Goal: Task Accomplishment & Management: Complete application form

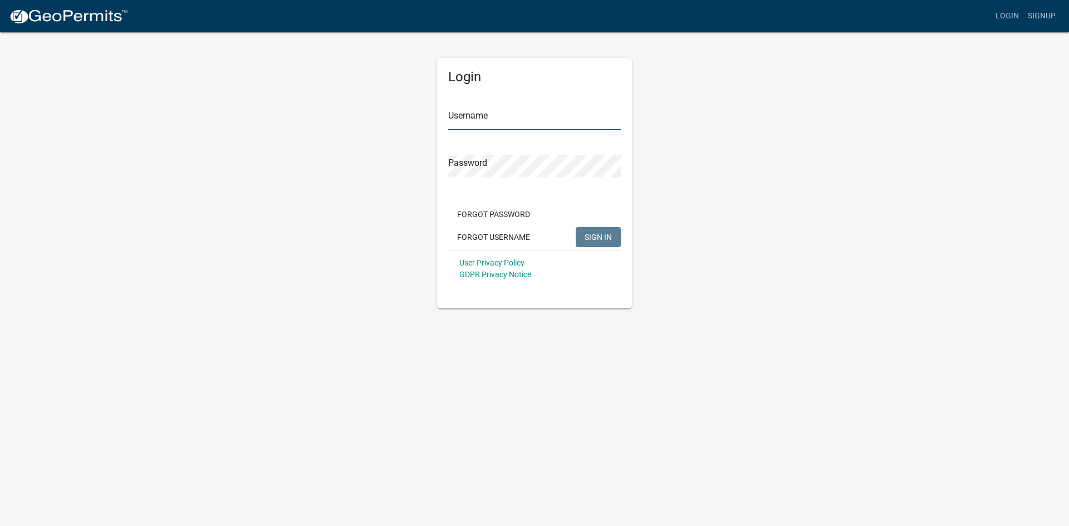
type input "[EMAIL_ADDRESS][DOMAIN_NAME]"
click at [597, 240] on span "SIGN IN" at bounding box center [597, 236] width 27 height 9
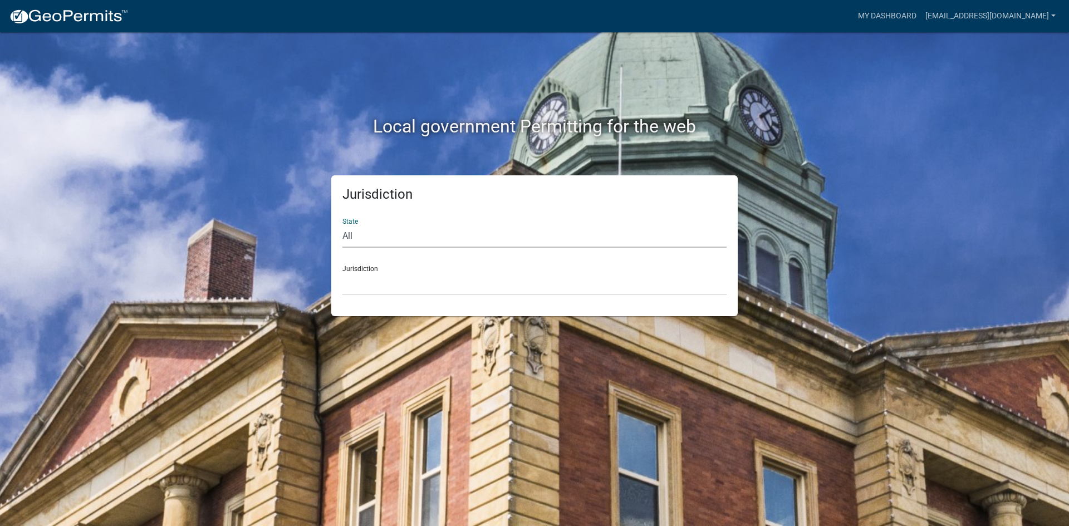
click at [388, 240] on select "All [US_STATE] [US_STATE] [US_STATE] [US_STATE] [US_STATE] [US_STATE] [US_STATE…" at bounding box center [534, 236] width 384 height 23
select select "[US_STATE]"
click at [342, 225] on select "All [US_STATE] [US_STATE] [US_STATE] [US_STATE] [US_STATE] [US_STATE] [US_STATE…" at bounding box center [534, 236] width 384 height 23
click at [382, 279] on select "[GEOGRAPHIC_DATA], [US_STATE] [GEOGRAPHIC_DATA], [US_STATE] [GEOGRAPHIC_DATA], …" at bounding box center [534, 283] width 384 height 23
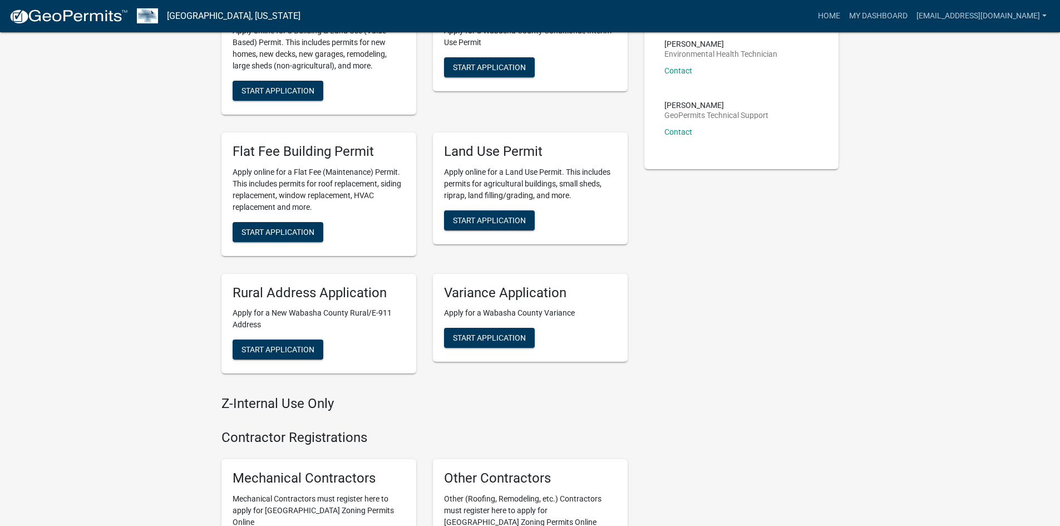
scroll to position [313, 0]
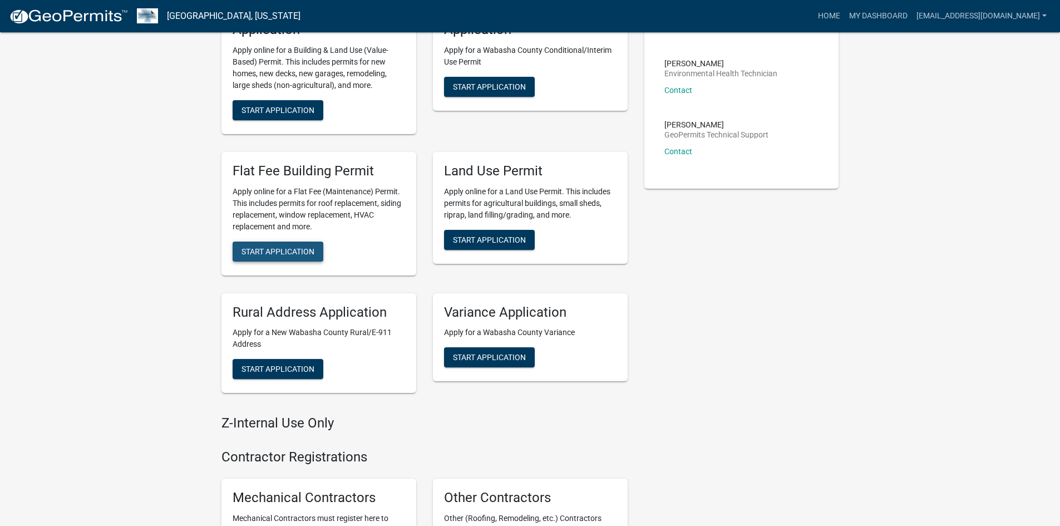
click at [287, 250] on span "Start Application" at bounding box center [278, 251] width 73 height 9
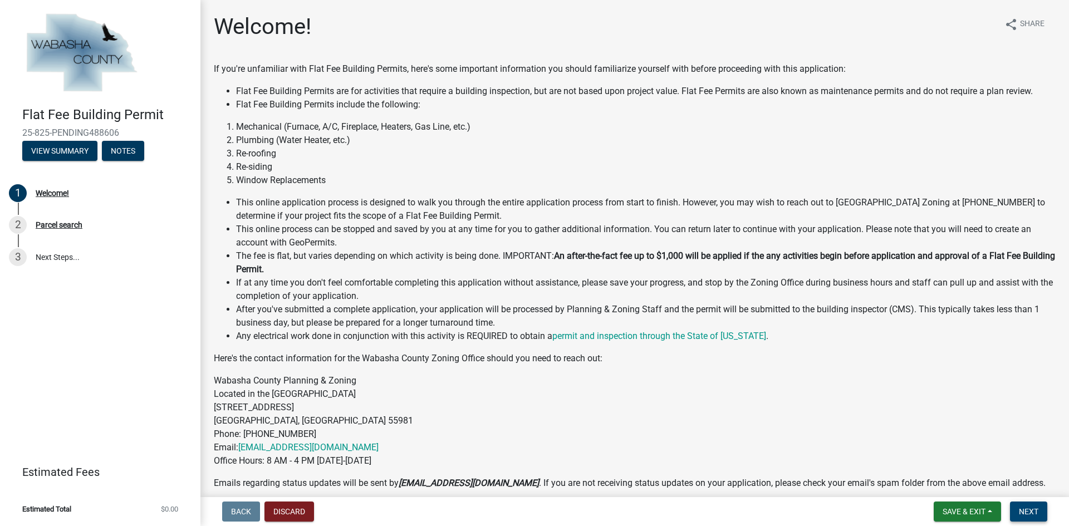
click at [1027, 504] on button "Next" at bounding box center [1028, 512] width 37 height 20
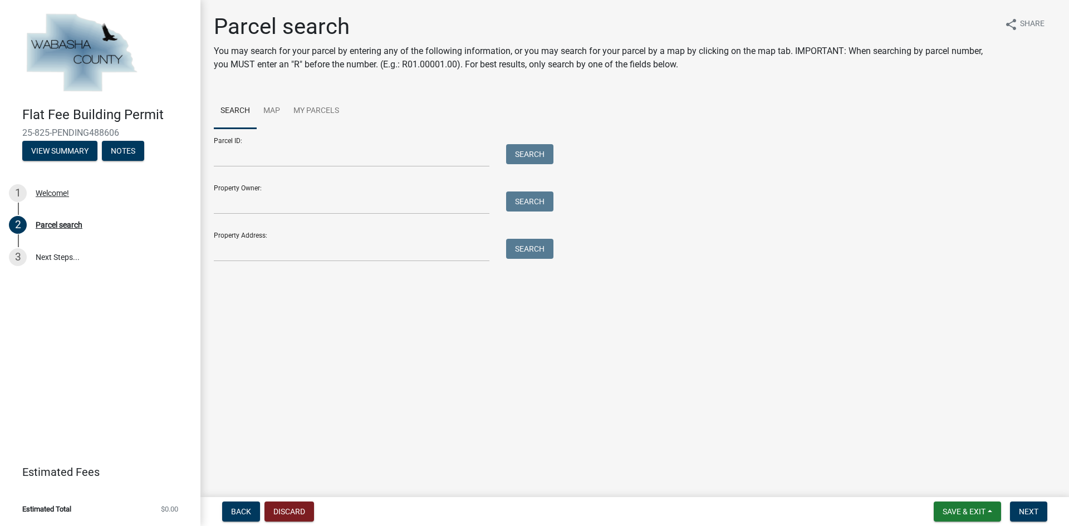
click at [276, 271] on div "Parcel search You may search for your parcel by entering any of the following i…" at bounding box center [634, 142] width 858 height 258
click at [274, 254] on input "Property Address:" at bounding box center [352, 250] width 276 height 23
type input "808 [PERSON_NAME]"
click at [542, 254] on button "Search" at bounding box center [529, 249] width 47 height 20
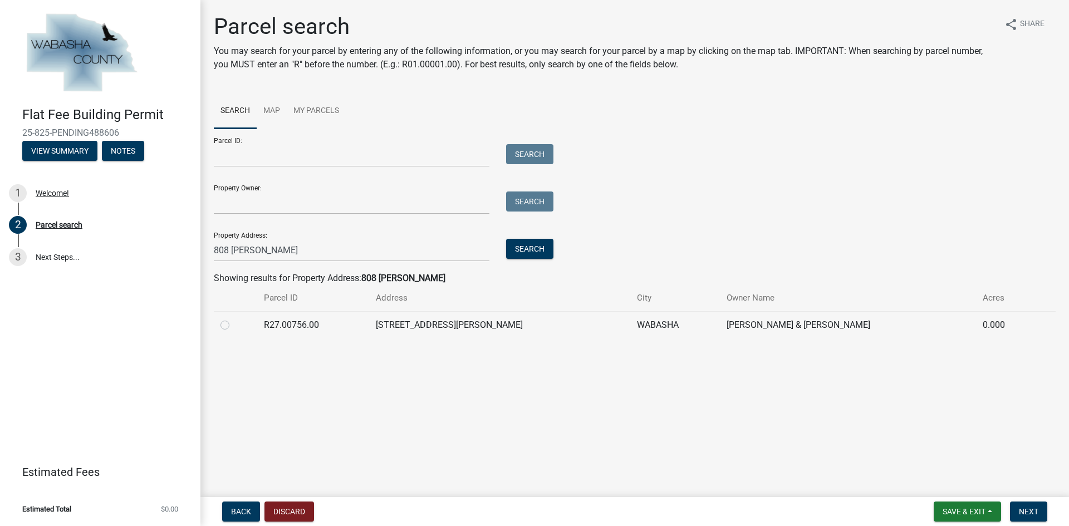
click at [234, 318] on label at bounding box center [234, 318] width 0 height 0
click at [234, 326] on input "radio" at bounding box center [237, 321] width 7 height 7
radio input "true"
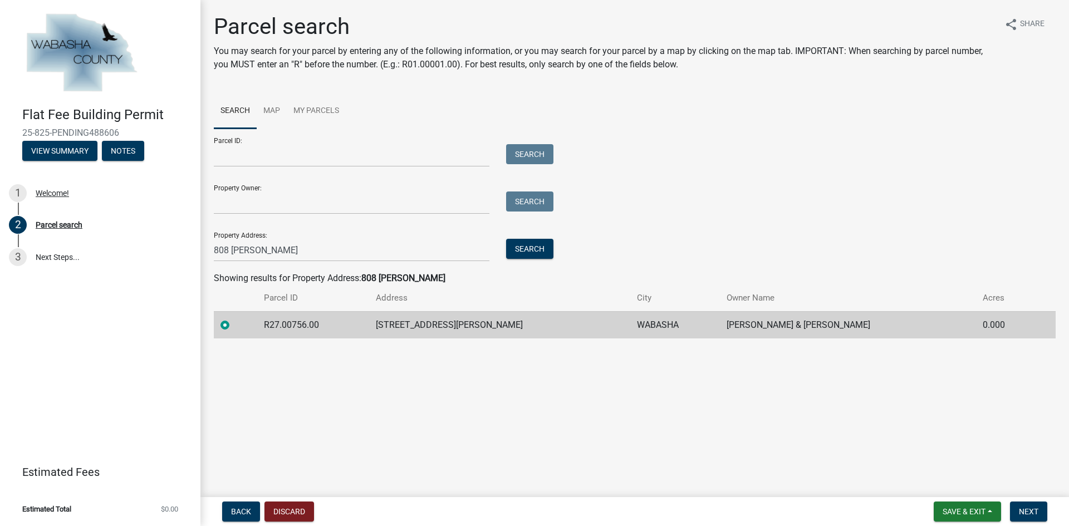
click at [865, 425] on main "Parcel search You may search for your parcel by entering any of the following i…" at bounding box center [634, 246] width 868 height 493
click at [1029, 510] on span "Next" at bounding box center [1028, 511] width 19 height 9
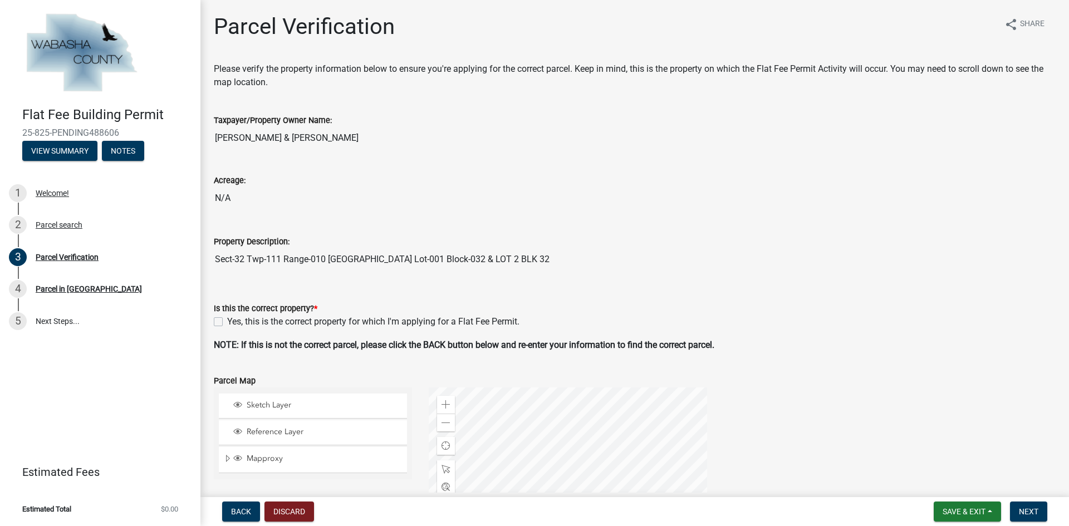
click at [224, 323] on div "Yes, this is the correct property for which I'm applying for a Flat Fee Permit." at bounding box center [635, 321] width 842 height 13
click at [227, 321] on label "Yes, this is the correct property for which I'm applying for a Flat Fee Permit." at bounding box center [373, 321] width 292 height 13
click at [227, 321] on input "Yes, this is the correct property for which I'm applying for a Flat Fee Permit." at bounding box center [230, 318] width 7 height 7
checkbox input "true"
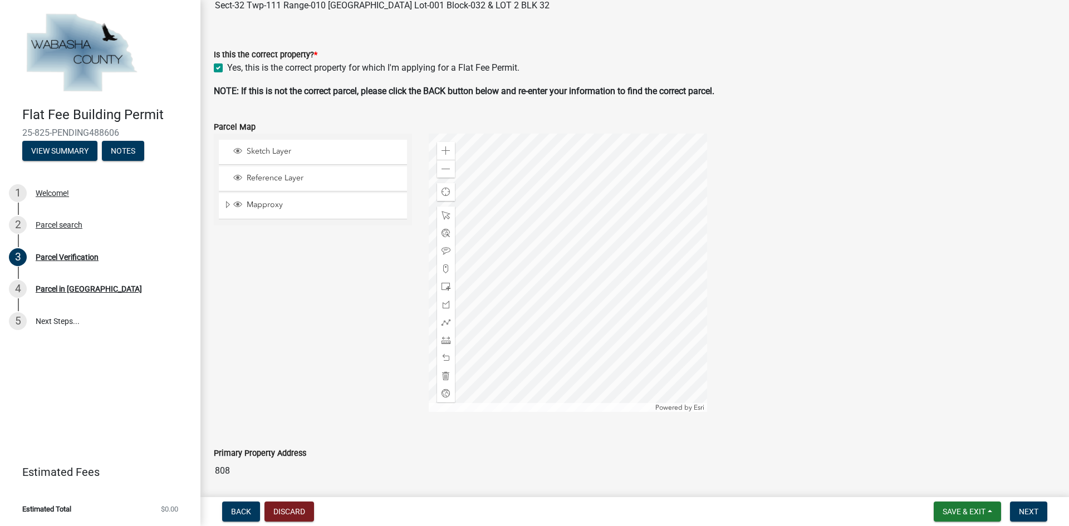
scroll to position [278, 0]
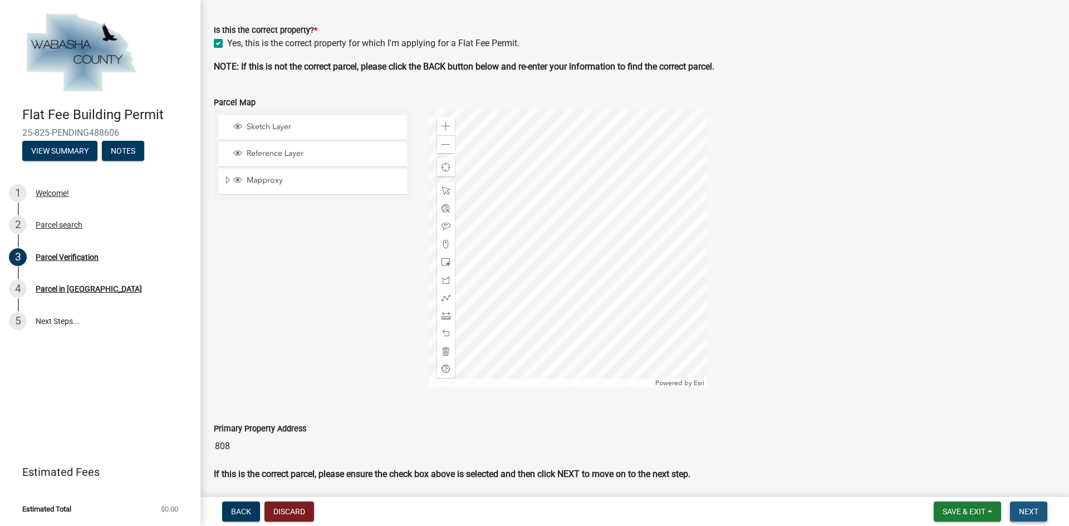
click at [1039, 509] on button "Next" at bounding box center [1028, 512] width 37 height 20
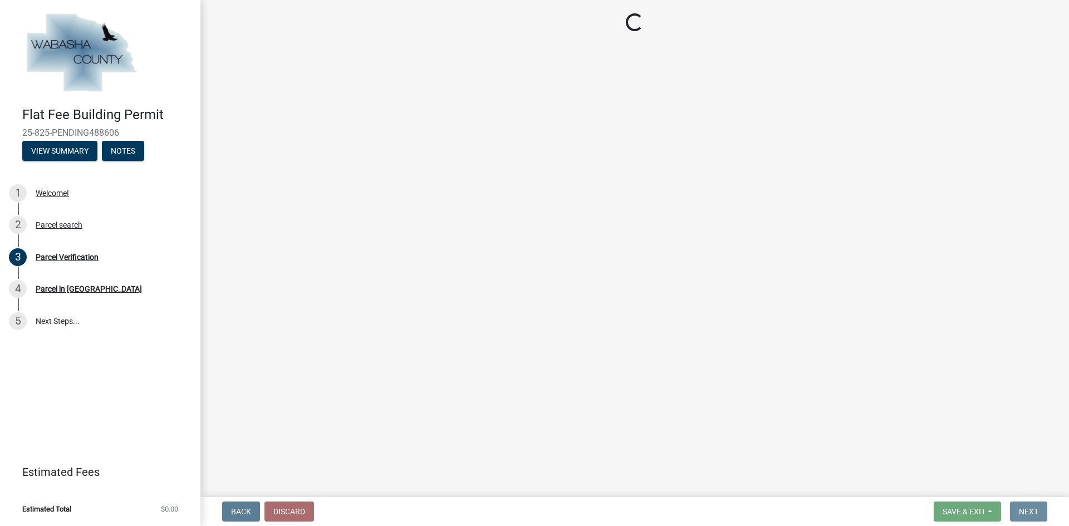
scroll to position [0, 0]
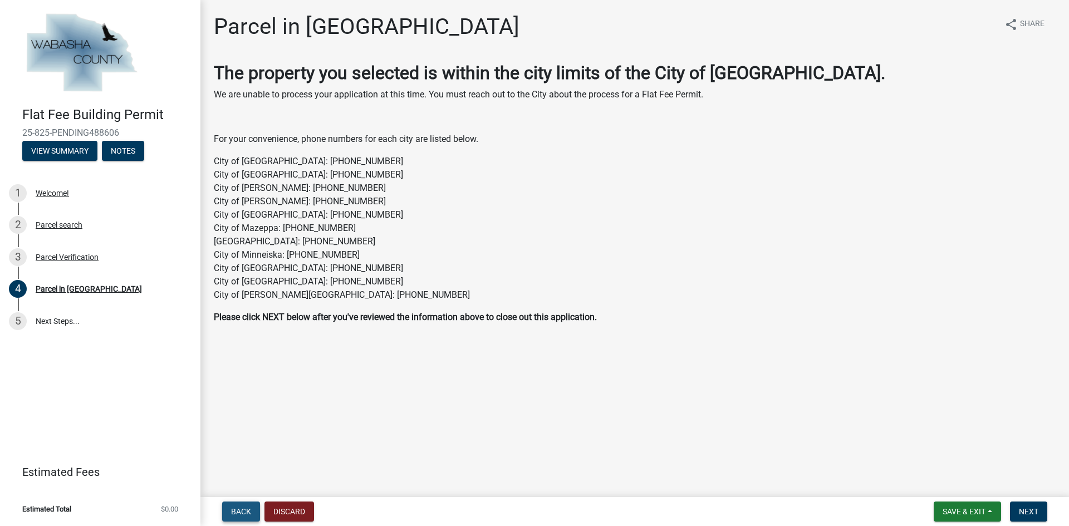
click at [243, 514] on span "Back" at bounding box center [241, 511] width 20 height 9
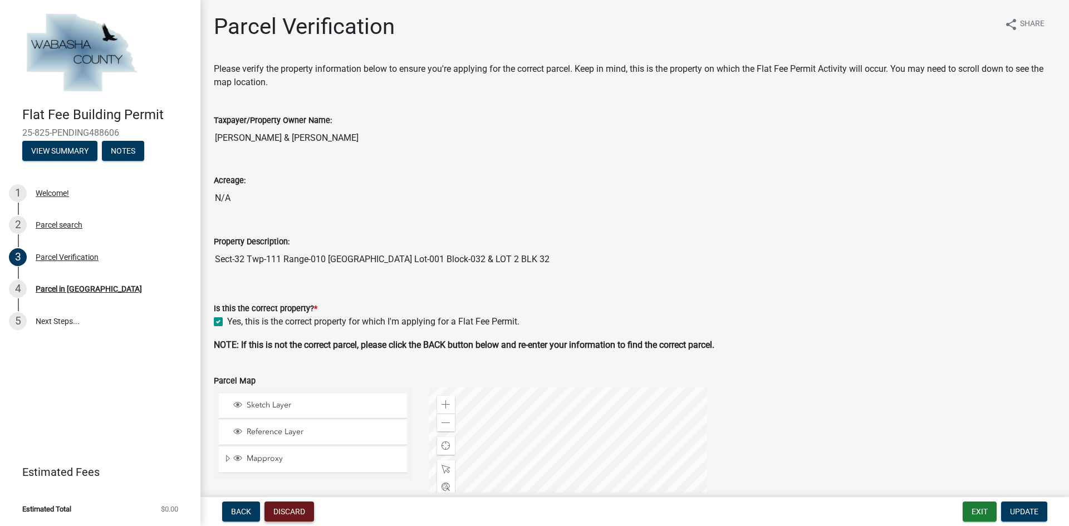
click at [292, 514] on button "Discard" at bounding box center [289, 512] width 50 height 20
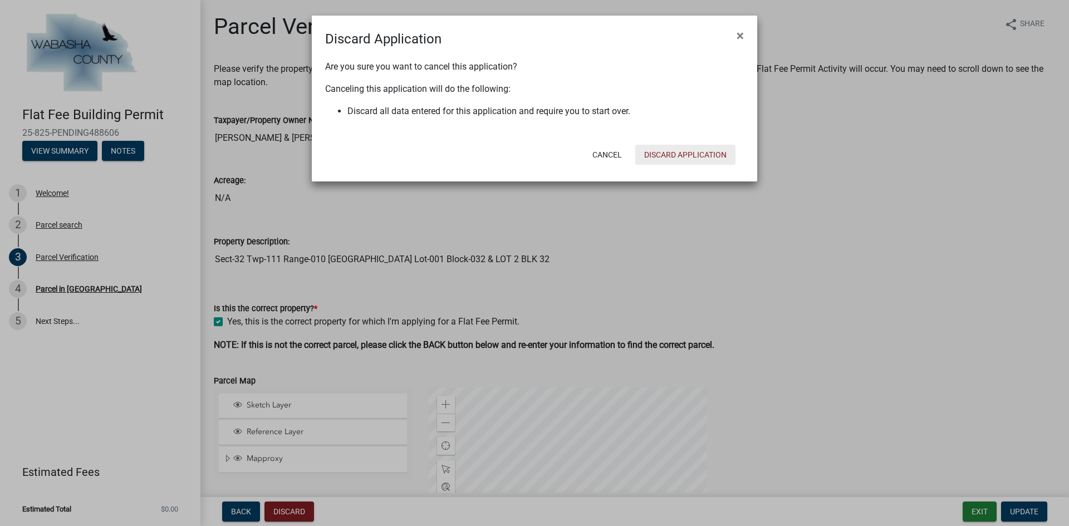
click at [691, 147] on button "Discard Application" at bounding box center [685, 155] width 100 height 20
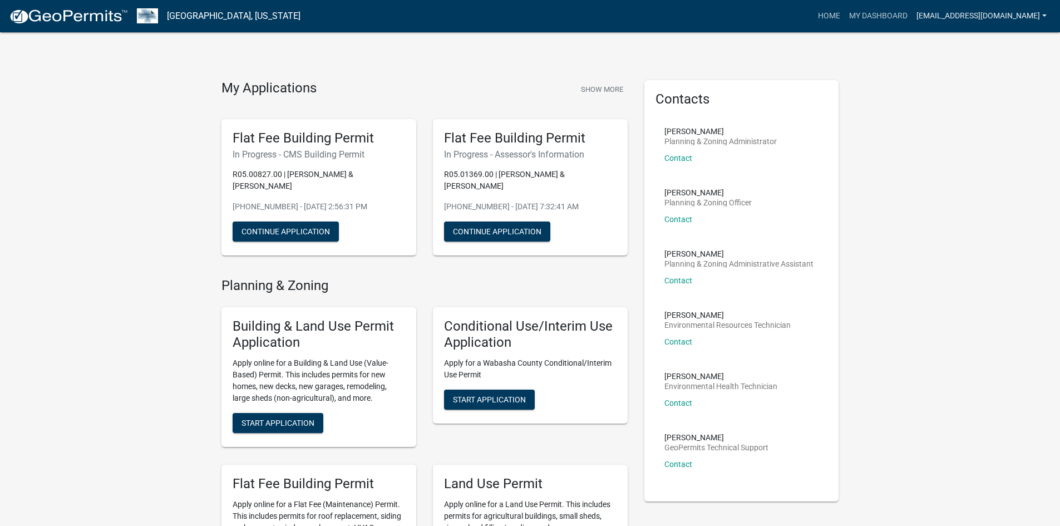
click at [939, 18] on link "[EMAIL_ADDRESS][DOMAIN_NAME]" at bounding box center [981, 16] width 139 height 21
click at [992, 90] on link "Logout" at bounding box center [1006, 81] width 89 height 27
